Goal: Task Accomplishment & Management: Complete application form

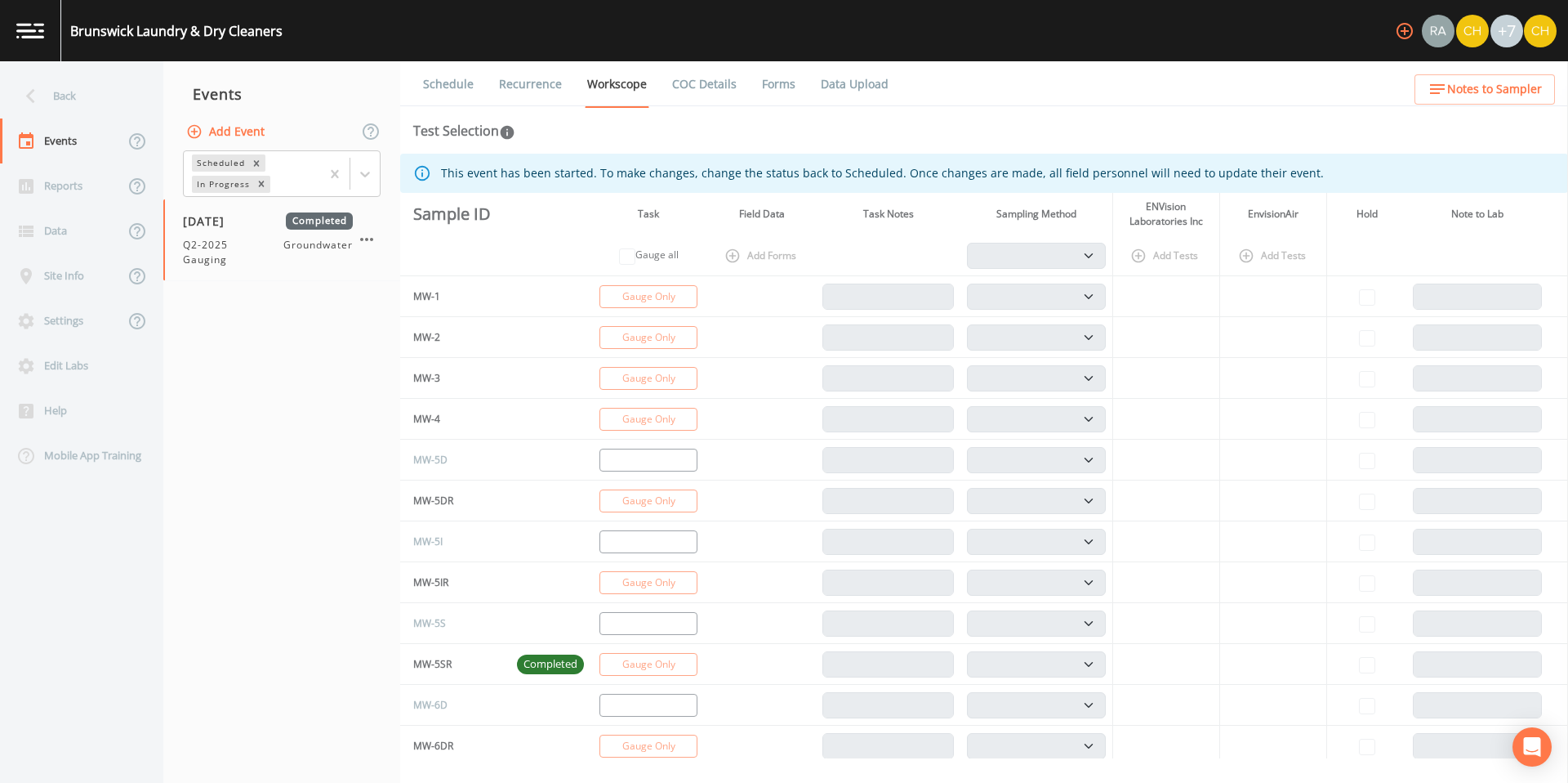
click at [825, 88] on link "Data Upload" at bounding box center [854, 84] width 72 height 46
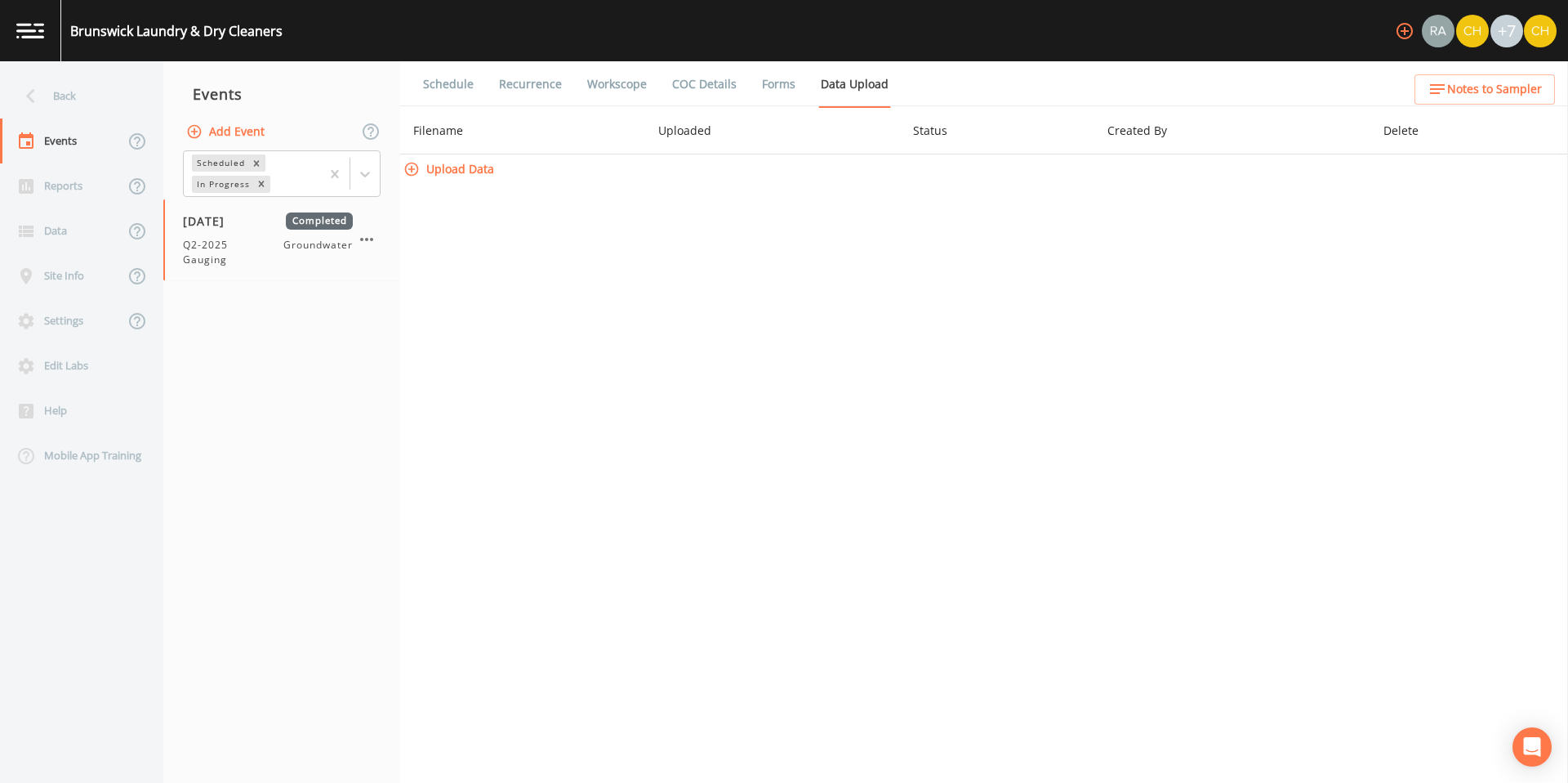
click at [760, 86] on link "Forms" at bounding box center [779, 84] width 39 height 46
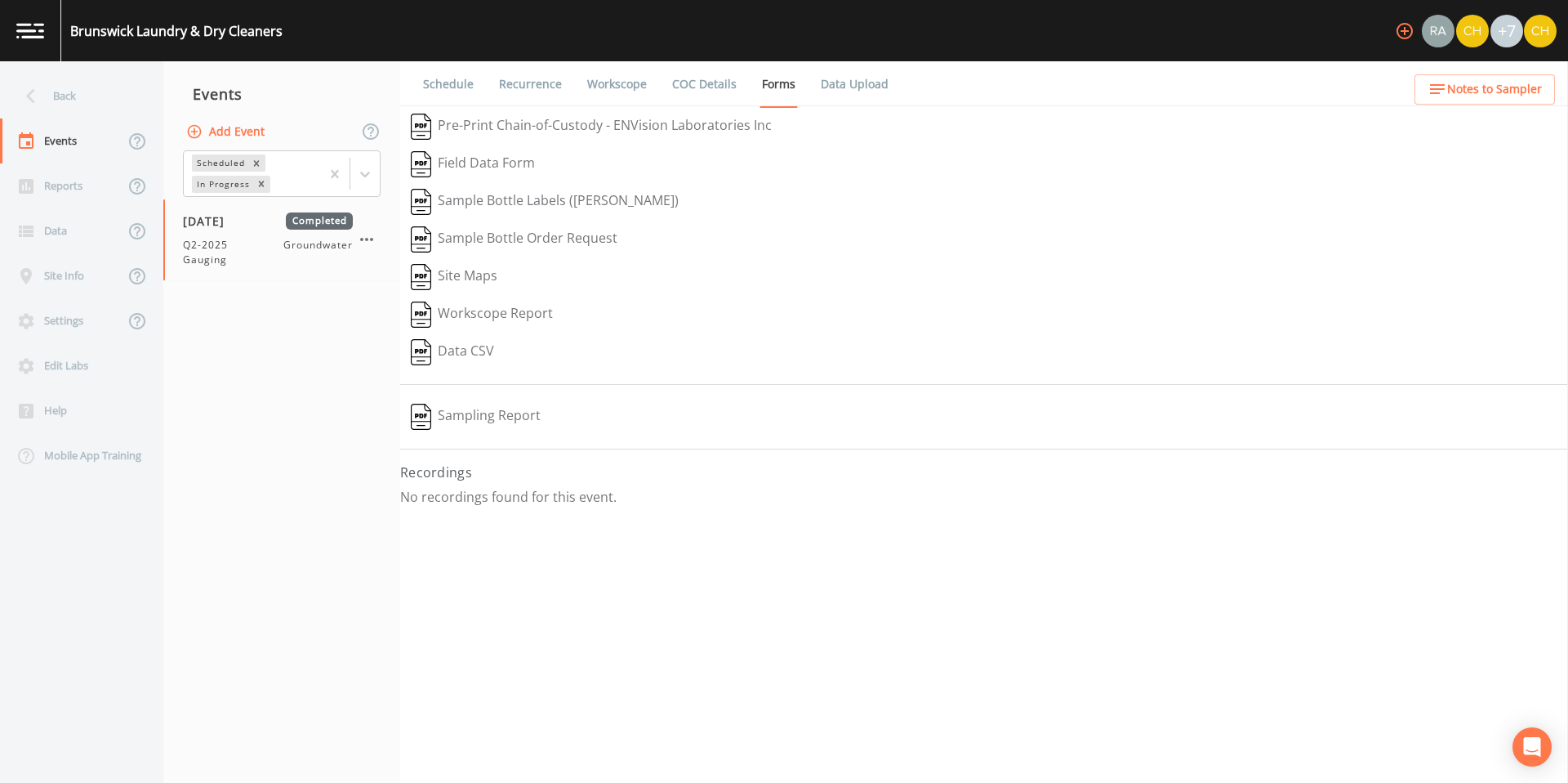
click at [474, 412] on button "Sampling Report" at bounding box center [476, 417] width 151 height 38
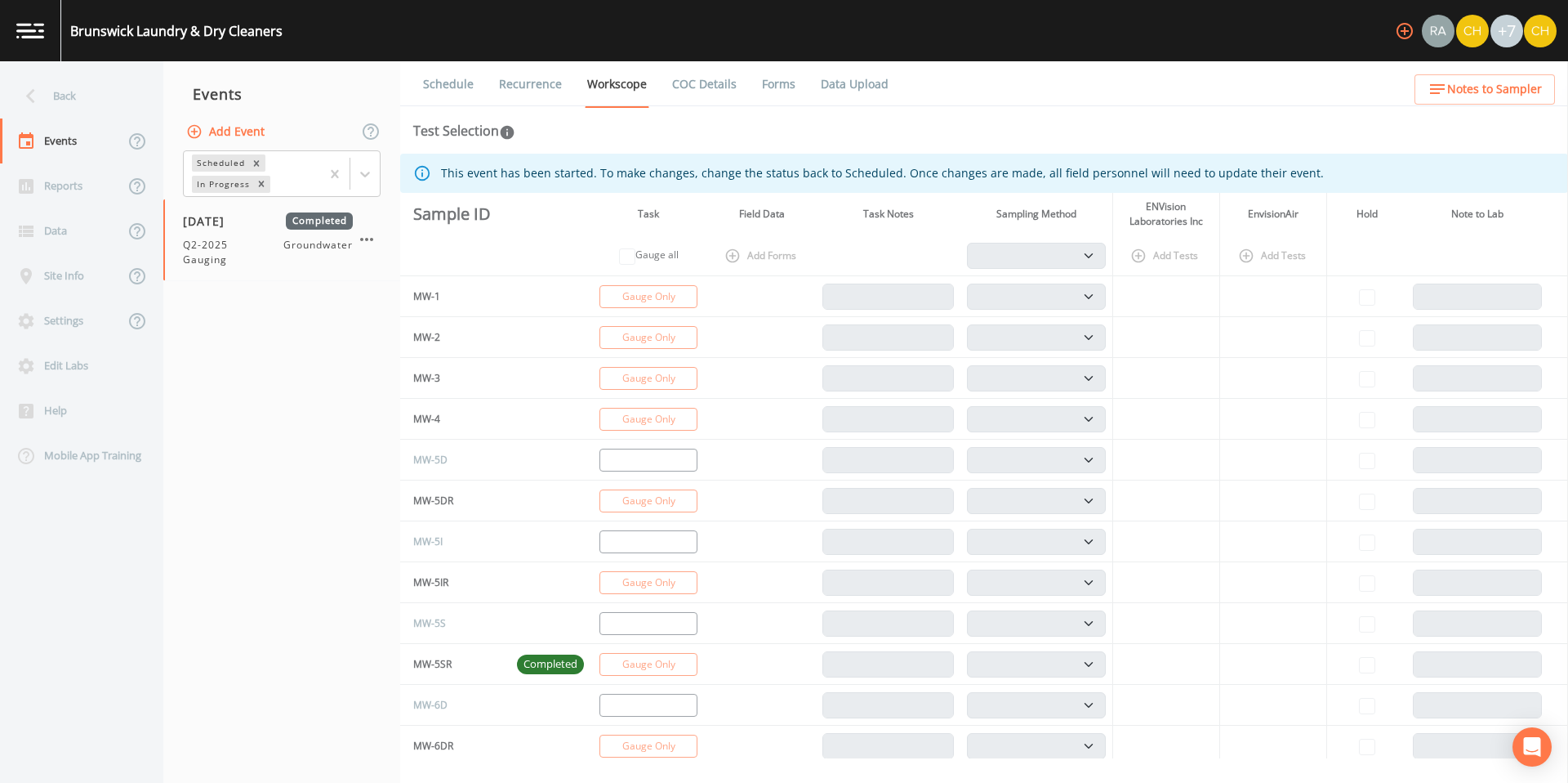
click at [766, 85] on link "Forms" at bounding box center [779, 84] width 39 height 46
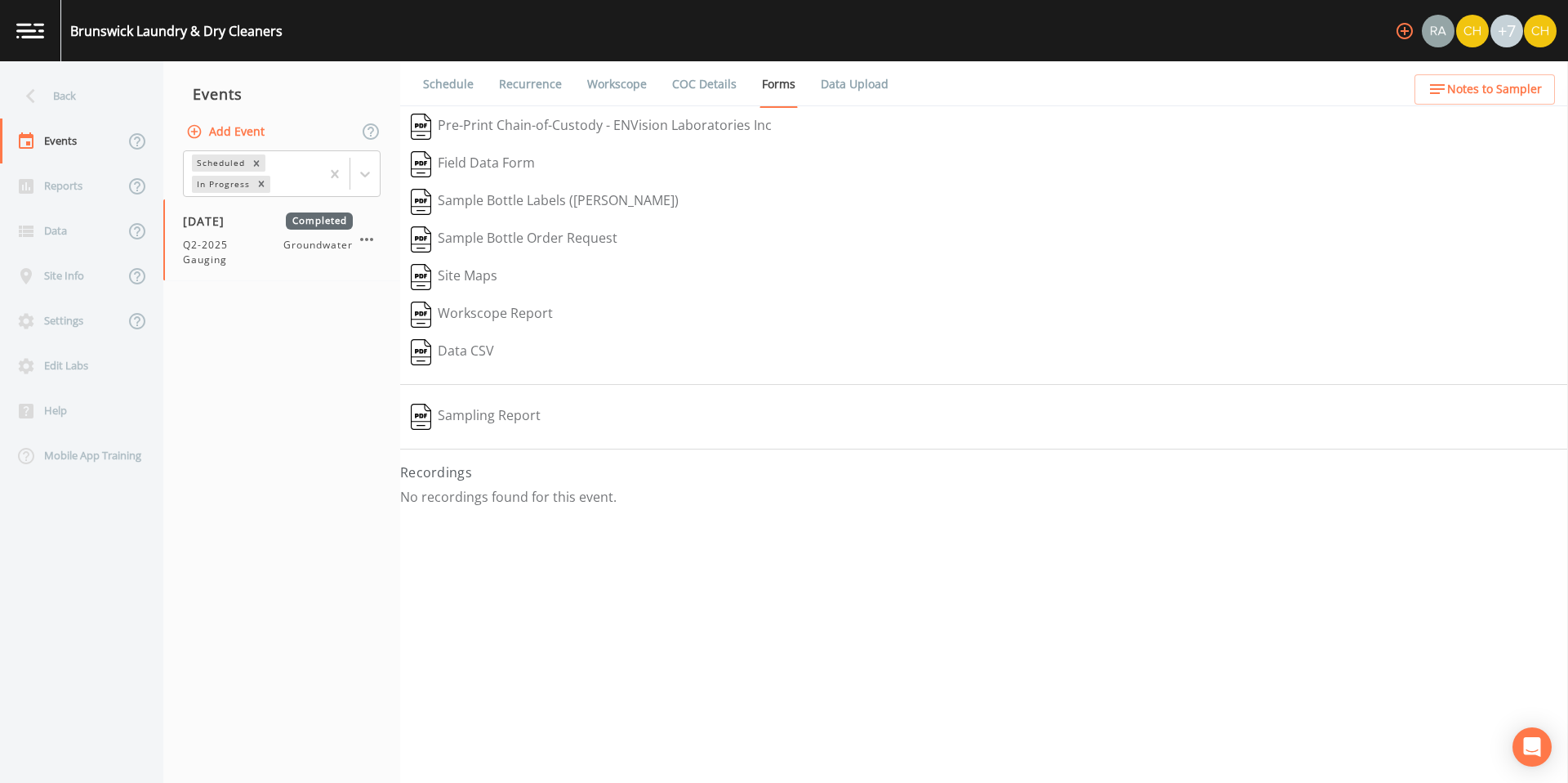
click at [513, 409] on button "Sampling Report" at bounding box center [476, 417] width 151 height 38
